Goal: Task Accomplishment & Management: Use online tool/utility

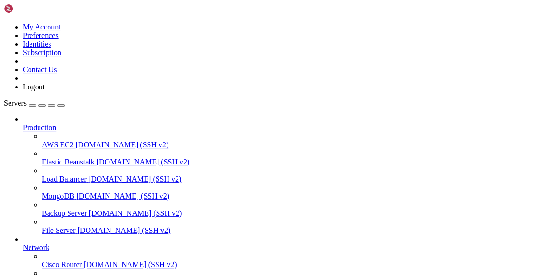
scroll to position [104, 0]
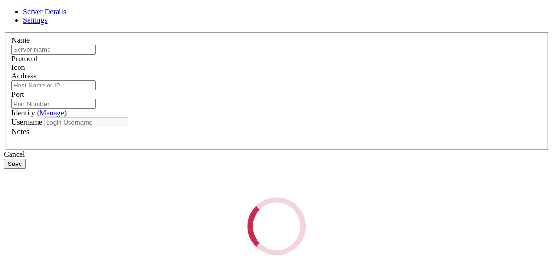
type input "SofiaCRM"
type input "[TECHNICAL_ID]"
type input "22"
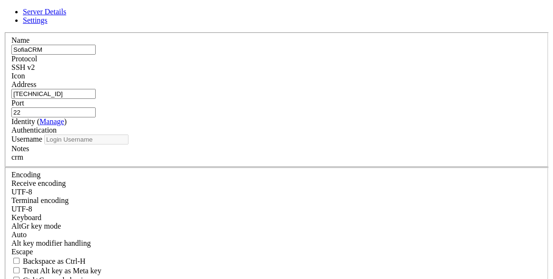
type input "root"
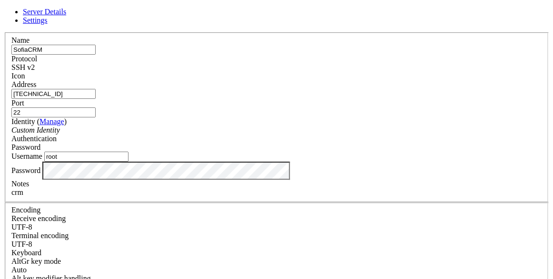
click at [122, 205] on div "Server Details Settings Name SofiaCRM Protocol SSH v2 Icon" at bounding box center [276, 204] width 545 height 393
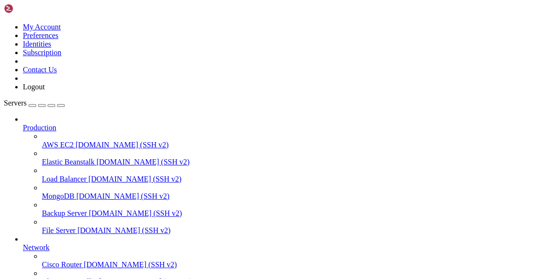
drag, startPoint x: 134, startPoint y: 547, endPoint x: 59, endPoint y: 618, distance: 103.3
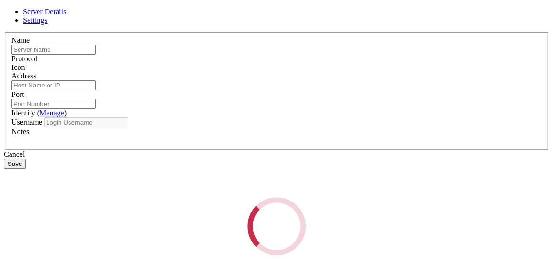
type input "SofiaCRM"
type input "[TECHNICAL_ID]"
type input "22"
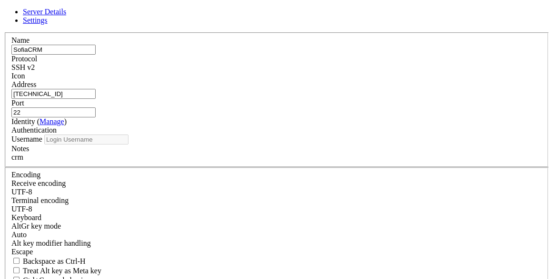
type input "root"
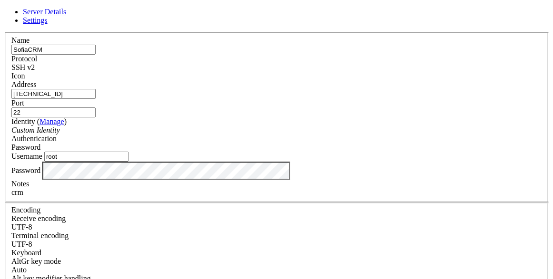
scroll to position [946, 0]
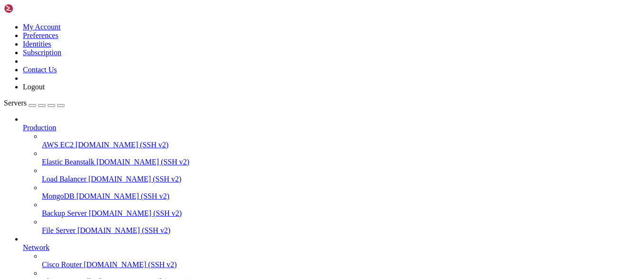
scroll to position [1132, 0]
drag, startPoint x: 52, startPoint y: 538, endPoint x: 102, endPoint y: 537, distance: 49.9
